Goal: Task Accomplishment & Management: Use online tool/utility

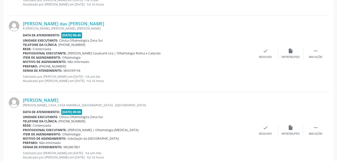
scroll to position [251, 0]
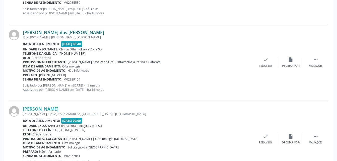
click at [60, 32] on link "[PERSON_NAME] das [PERSON_NAME]" at bounding box center [63, 33] width 81 height 6
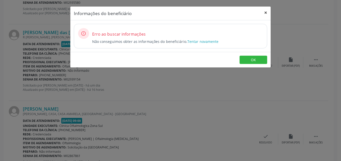
click at [265, 13] on button "×" at bounding box center [266, 13] width 10 height 12
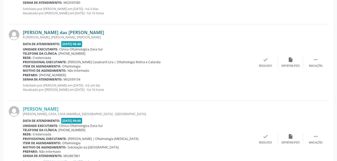
click at [58, 32] on link "[PERSON_NAME] das [PERSON_NAME]" at bounding box center [63, 33] width 81 height 6
click at [53, 38] on div "R [PERSON_NAME], [PERSON_NAME], [PERSON_NAME]" at bounding box center [138, 37] width 230 height 4
click at [319, 63] on div " Mais ações" at bounding box center [316, 62] width 25 height 11
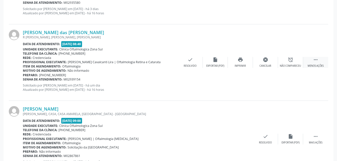
click at [315, 63] on div " Menos ações" at bounding box center [316, 62] width 25 height 11
click at [315, 63] on div " Mais ações" at bounding box center [316, 62] width 25 height 11
click at [241, 62] on icon "print" at bounding box center [241, 60] width 6 height 6
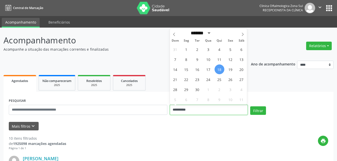
click at [190, 110] on input "**********" at bounding box center [209, 110] width 78 height 10
click at [232, 70] on span "19" at bounding box center [231, 70] width 10 height 10
type input "**********"
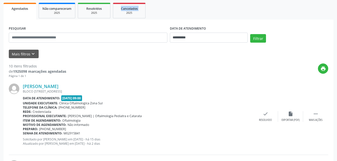
scroll to position [75, 0]
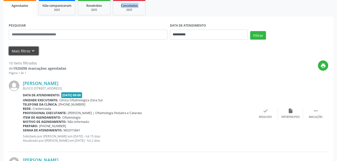
click at [24, 53] on button "Mais filtros keyboard_arrow_down" at bounding box center [24, 51] width 30 height 9
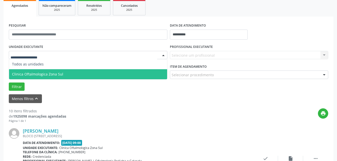
click at [34, 75] on span "Clinica Oftalmologica Zona Sul" at bounding box center [37, 74] width 51 height 5
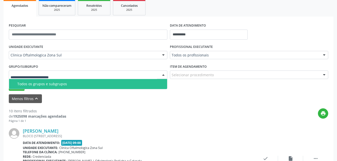
click at [42, 85] on div "Todos os grupos e subgrupos" at bounding box center [90, 84] width 147 height 4
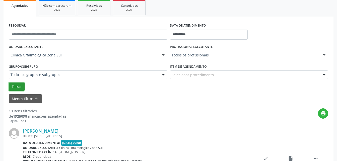
click at [20, 88] on button "Filtrar" at bounding box center [17, 87] width 16 height 9
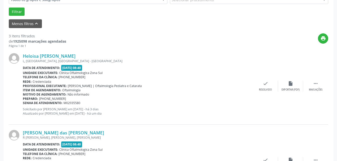
scroll to position [151, 0]
click at [314, 86] on icon "" at bounding box center [316, 84] width 6 height 6
click at [241, 85] on icon "print" at bounding box center [241, 84] width 6 height 6
click at [188, 86] on icon "check" at bounding box center [191, 84] width 6 height 6
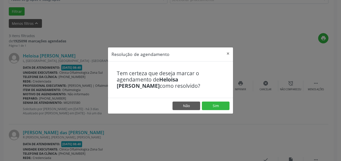
drag, startPoint x: 188, startPoint y: 86, endPoint x: 269, endPoint y: 63, distance: 84.8
click at [269, 63] on div "Resolução de agendamento × Tem certeza que deseja marcar o agendamento de Heloi…" at bounding box center [170, 80] width 341 height 161
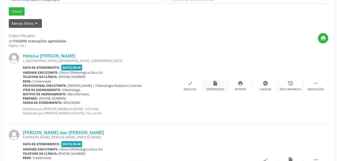
click at [214, 83] on icon "insert_drive_file" at bounding box center [216, 84] width 6 height 6
click at [315, 84] on icon "" at bounding box center [316, 84] width 6 height 6
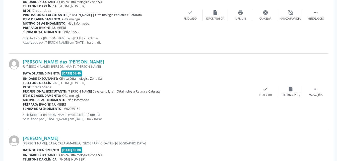
scroll to position [226, 0]
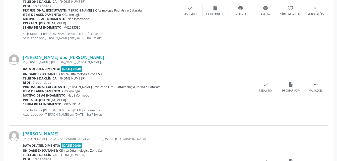
click at [12, 60] on img at bounding box center [14, 60] width 11 height 11
click at [24, 57] on link "[PERSON_NAME] das [PERSON_NAME]" at bounding box center [63, 58] width 81 height 6
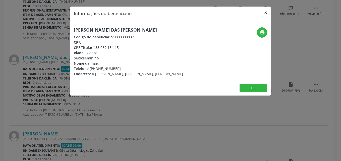
click at [266, 12] on button "×" at bounding box center [266, 13] width 10 height 12
